Goal: Information Seeking & Learning: Learn about a topic

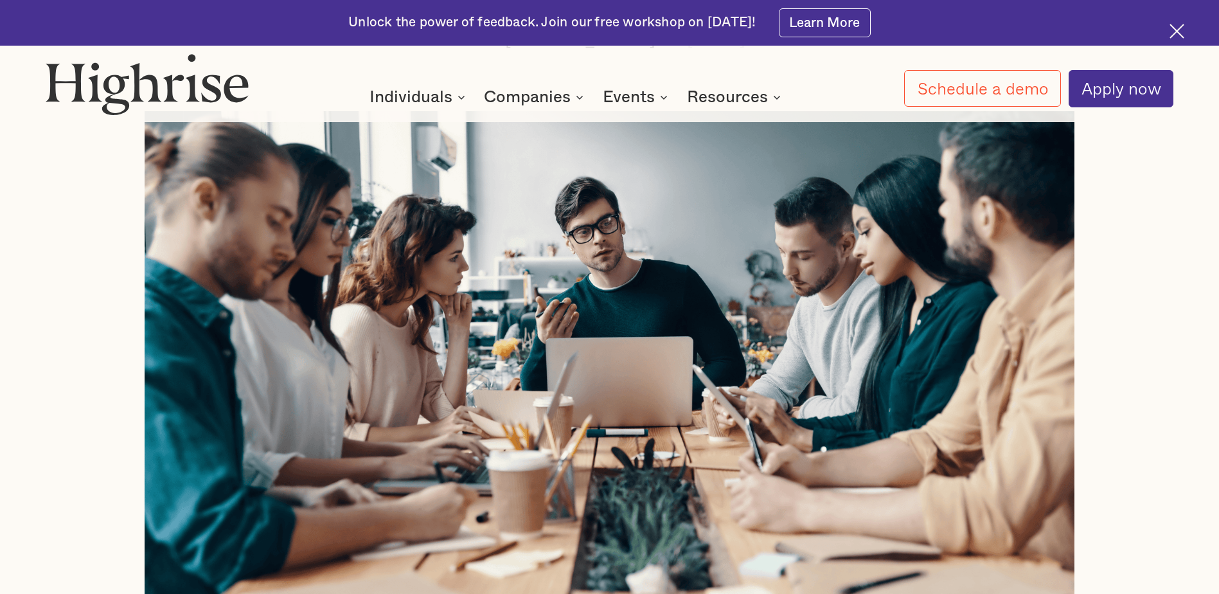
scroll to position [578, 0]
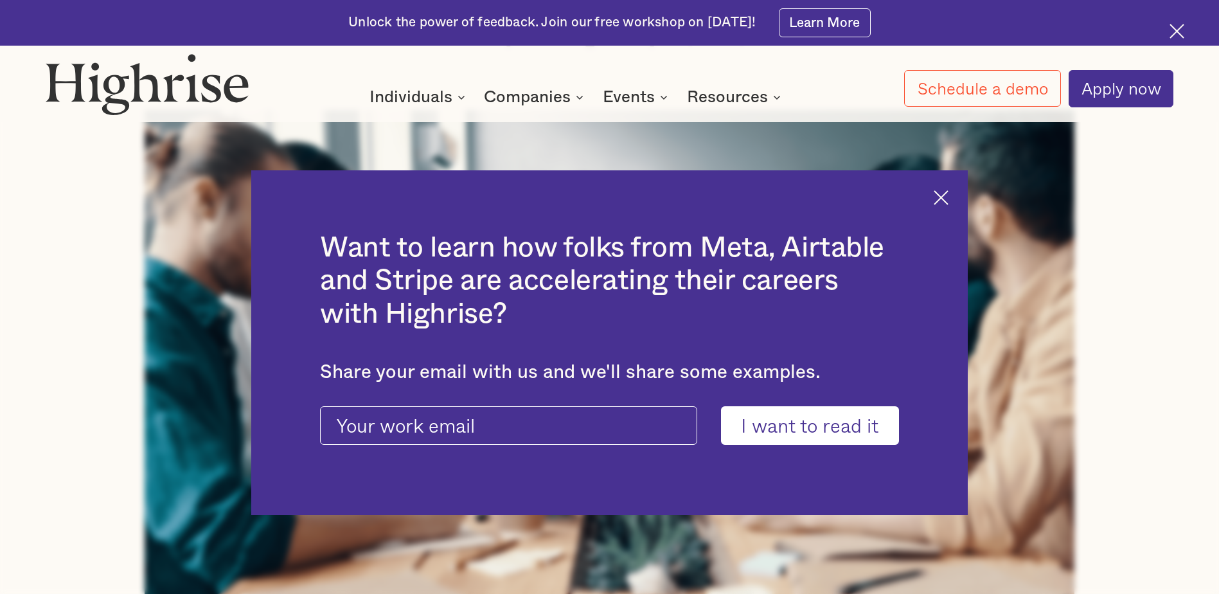
click at [947, 193] on img at bounding box center [941, 197] width 15 height 15
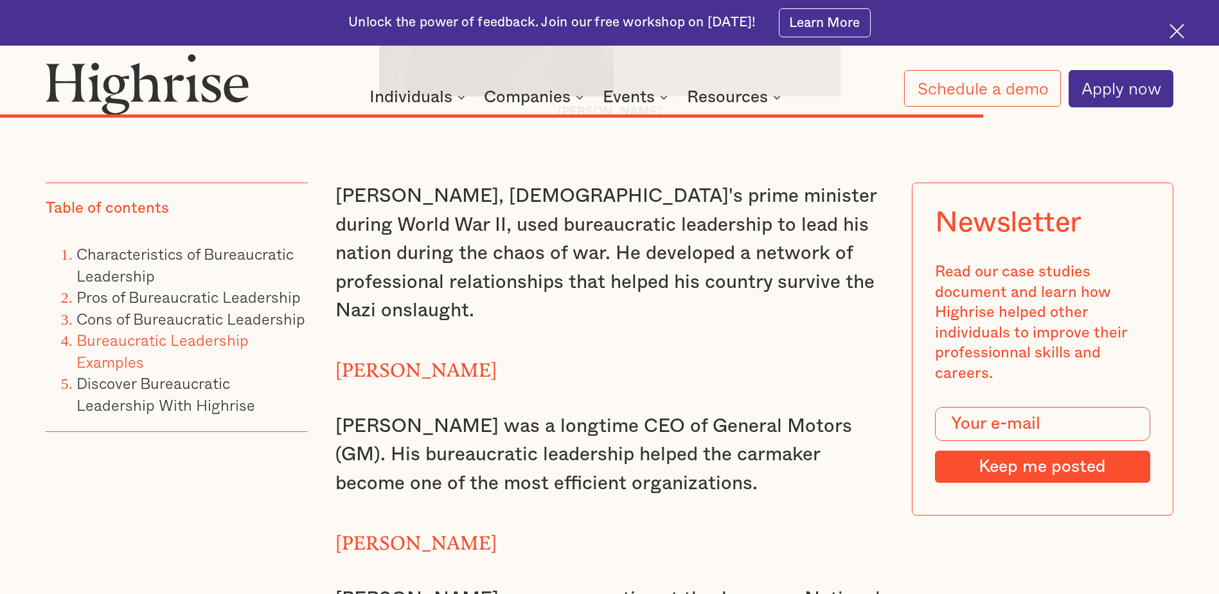
scroll to position [11054, 0]
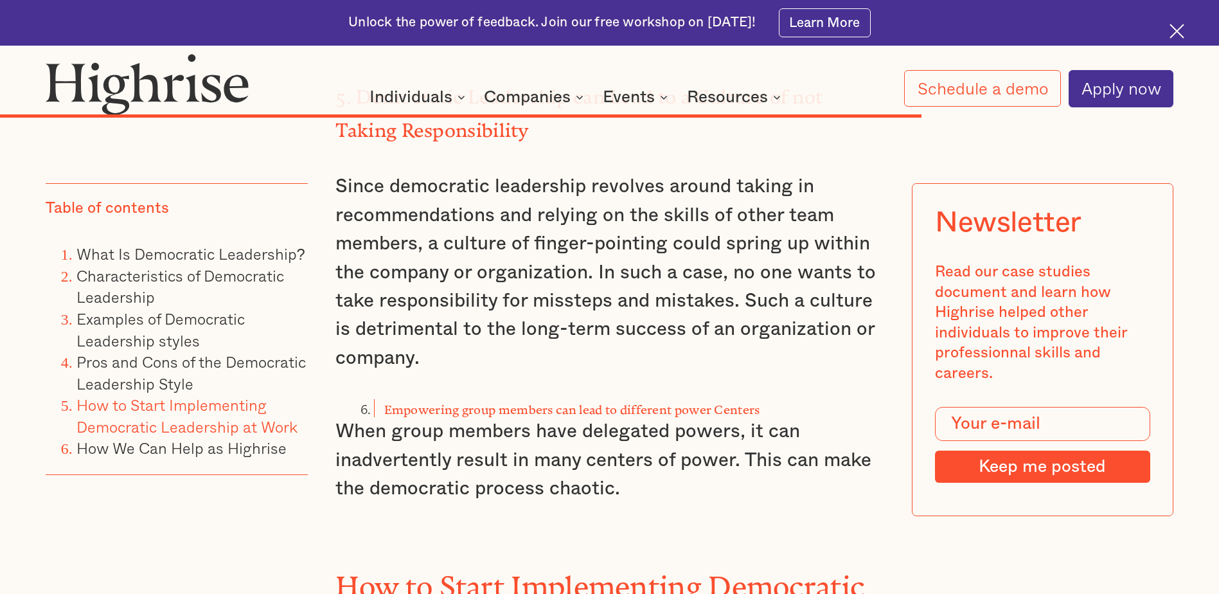
scroll to position [10476, 0]
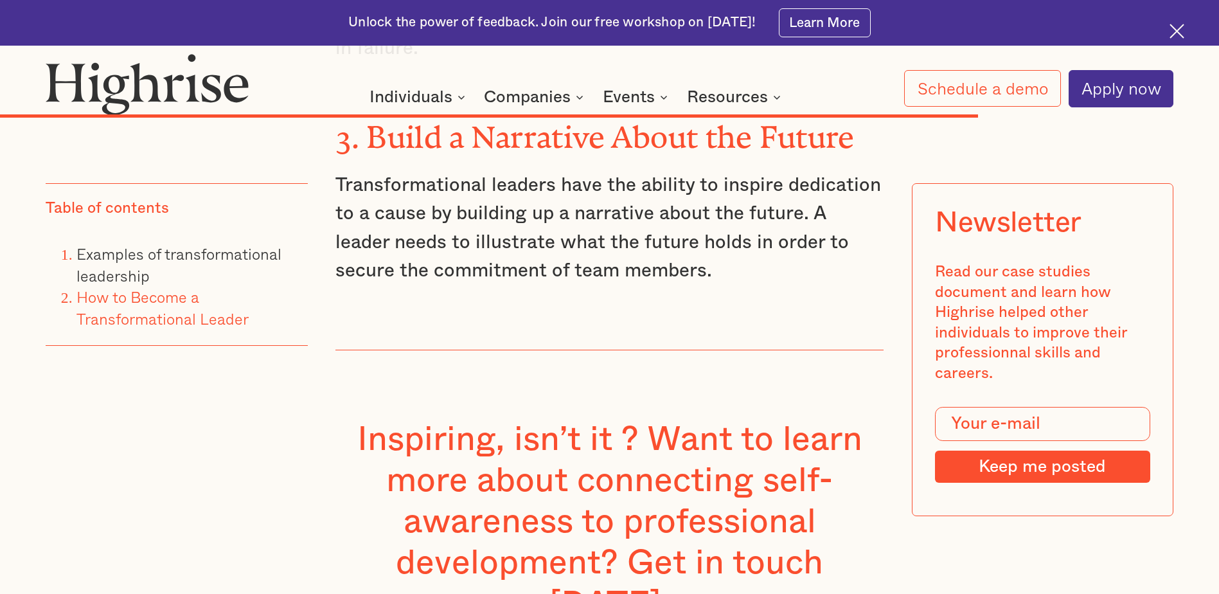
scroll to position [7969, 0]
